Goal: Task Accomplishment & Management: Complete application form

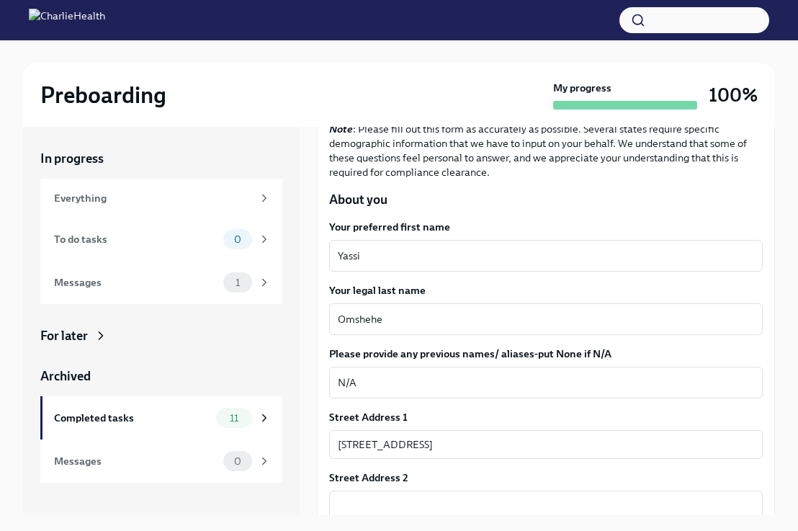
scroll to position [145, 0]
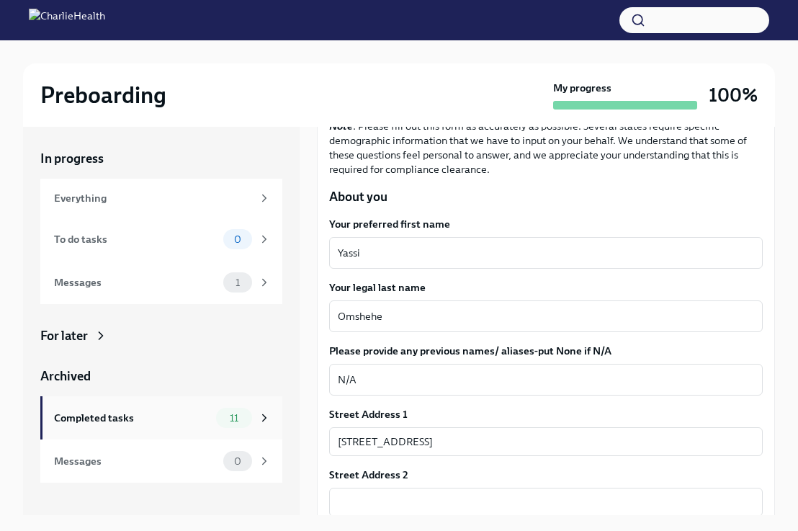
click at [150, 416] on div "Completed tasks" at bounding box center [132, 418] width 156 height 16
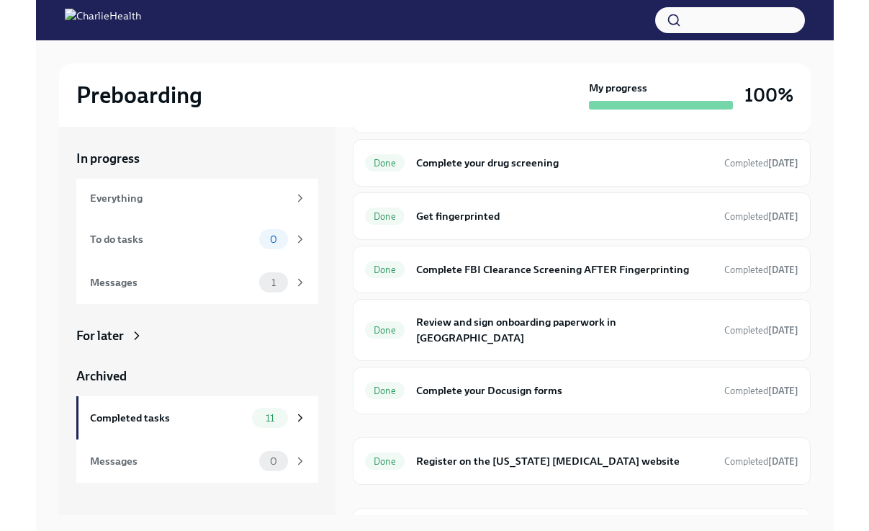
scroll to position [279, 0]
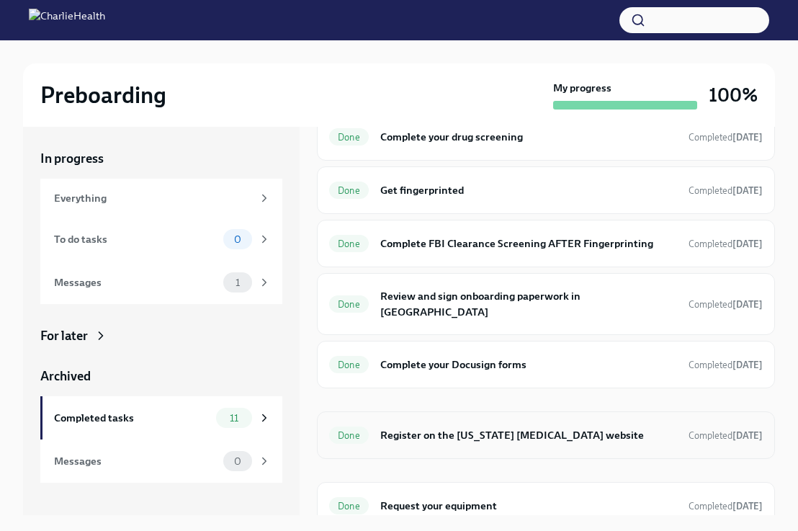
click at [508, 429] on div "Done Register on the [US_STATE] [MEDICAL_DATA] website Completed [DATE]" at bounding box center [545, 434] width 433 height 23
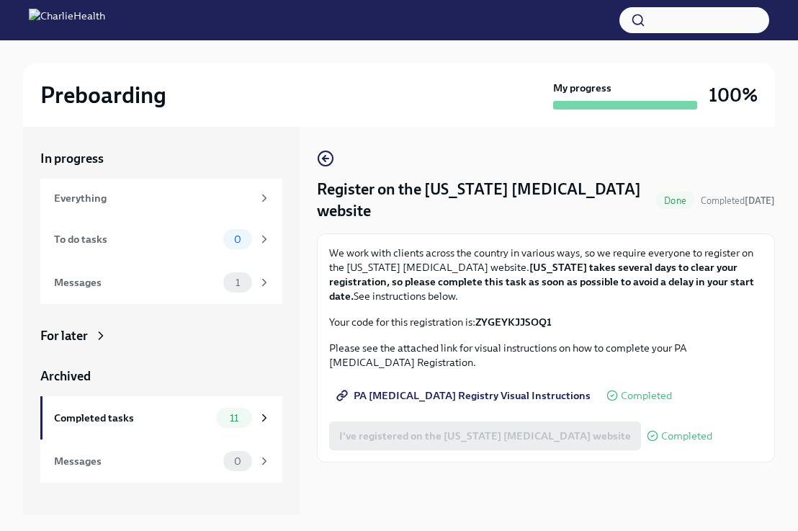
click at [513, 319] on strong "ZYGEYKJJSOQ1" at bounding box center [513, 321] width 76 height 13
copy strong "ZYGEYKJJSOQ1"
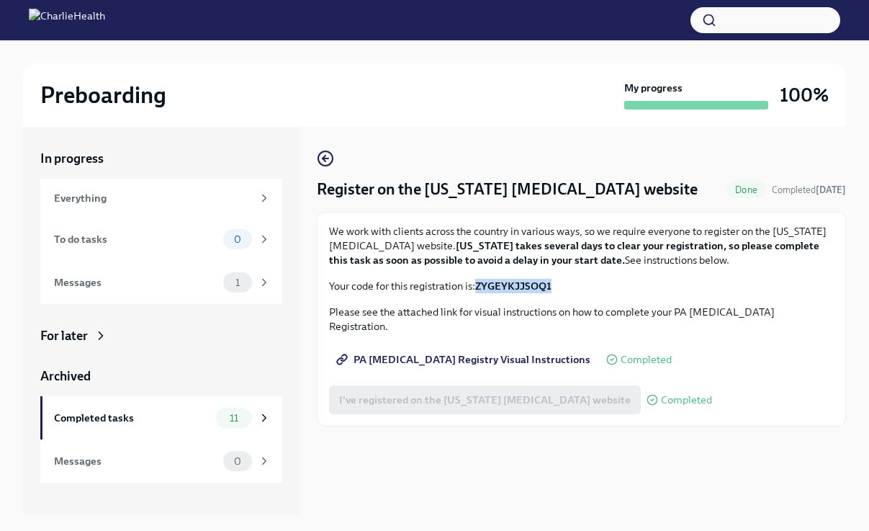
copy strong "ZYGEYKJJSOQ1"
